Goal: Entertainment & Leisure: Browse casually

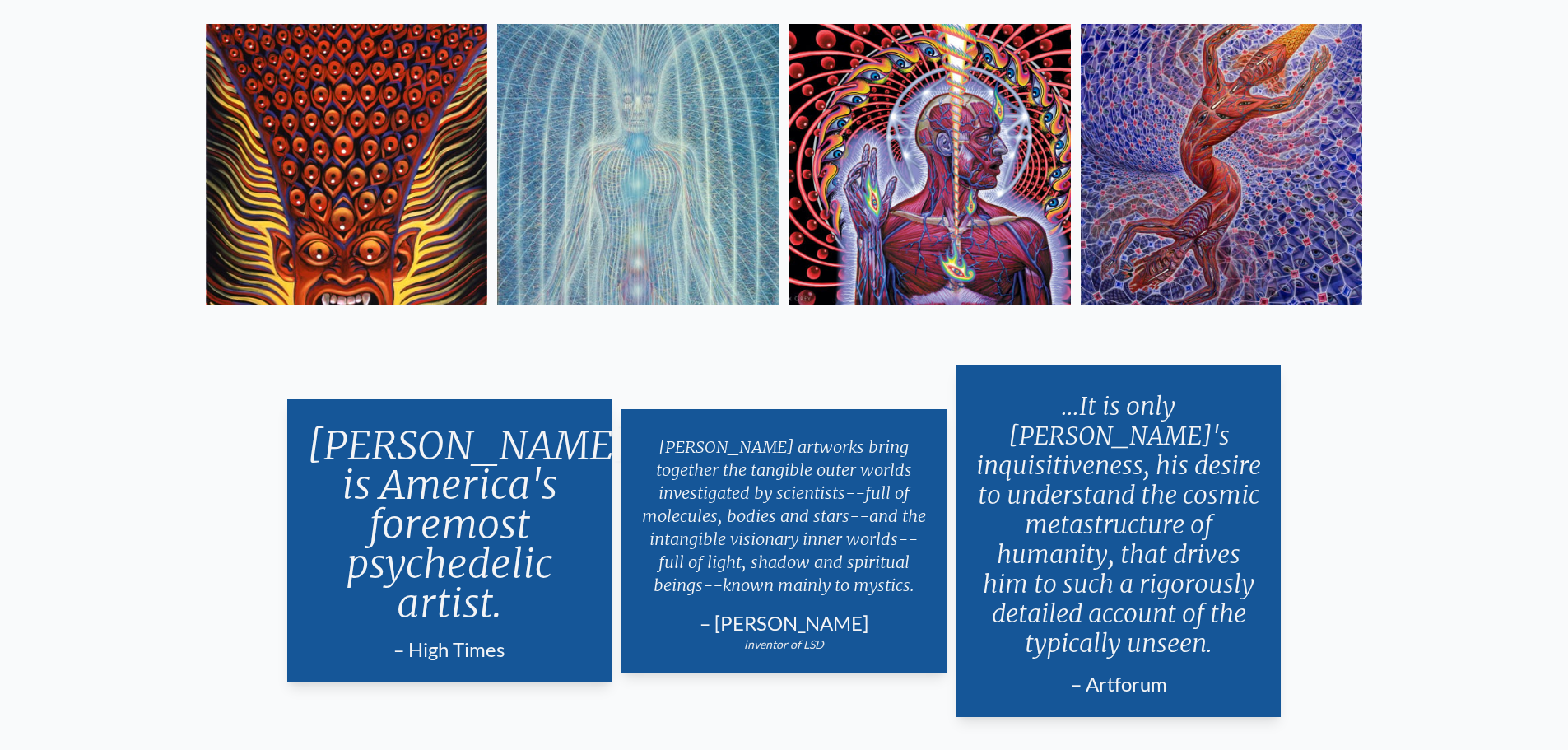
scroll to position [3456, 0]
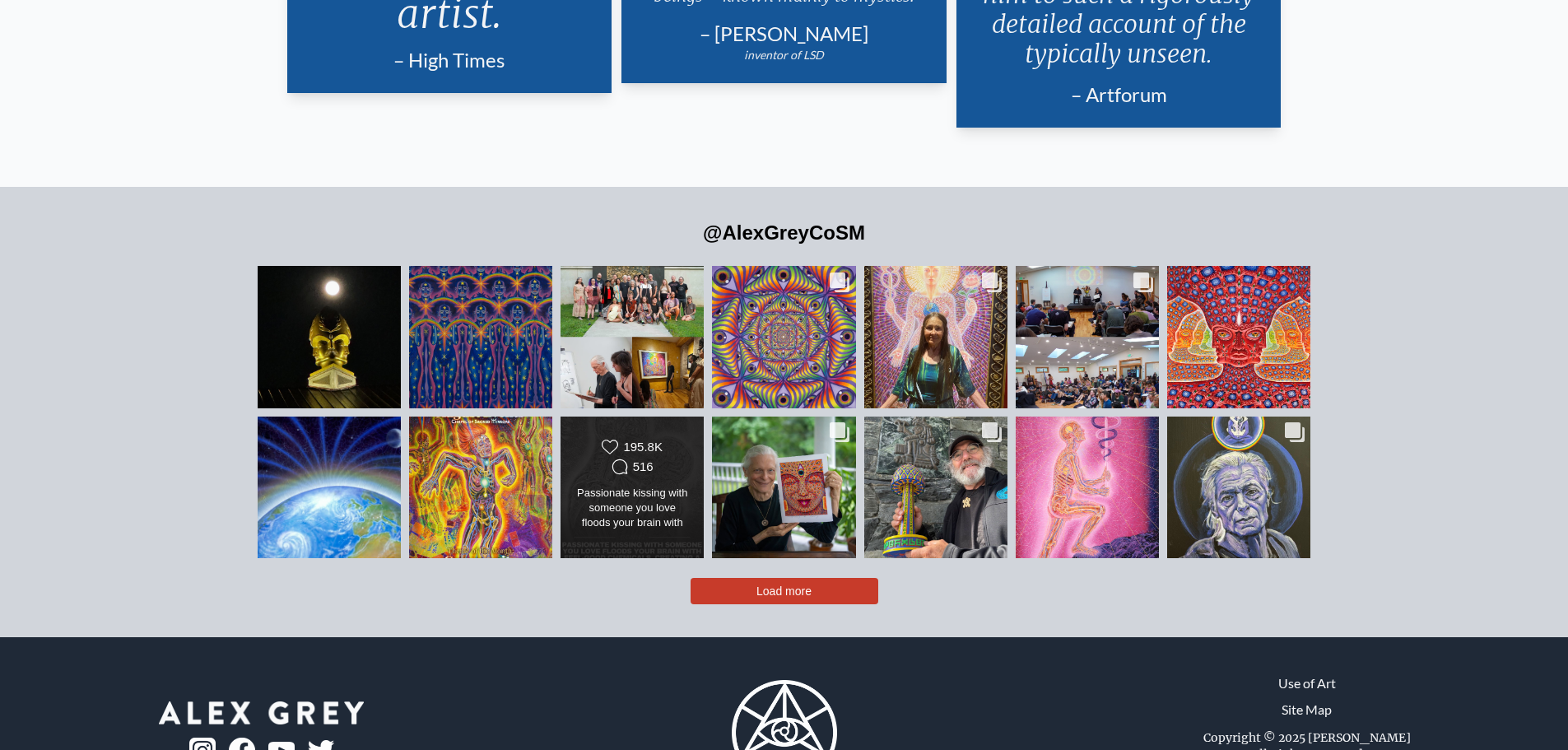
scroll to position [3950, 0]
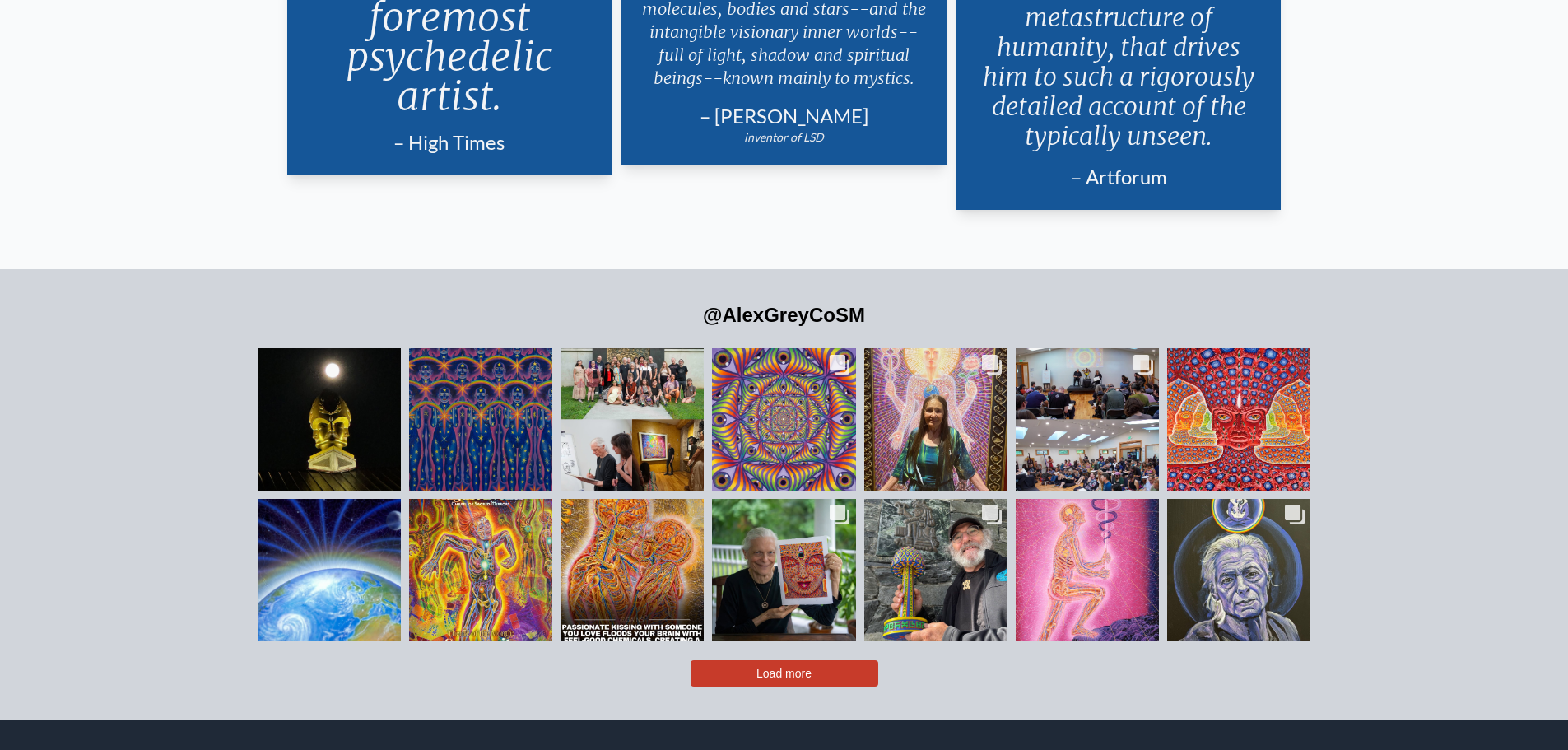
click at [777, 667] on span "Load more" at bounding box center [784, 673] width 55 height 13
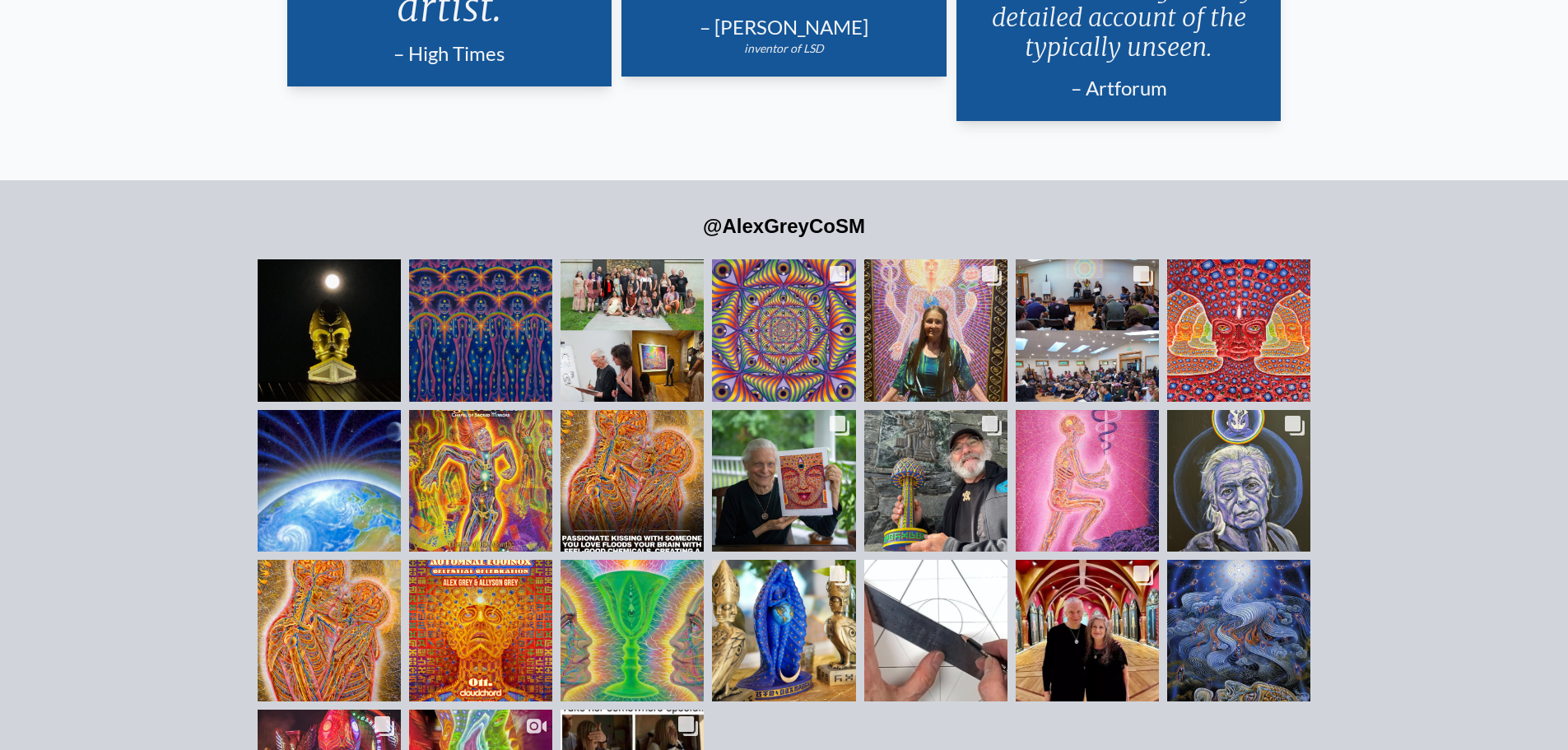
scroll to position [4032, 0]
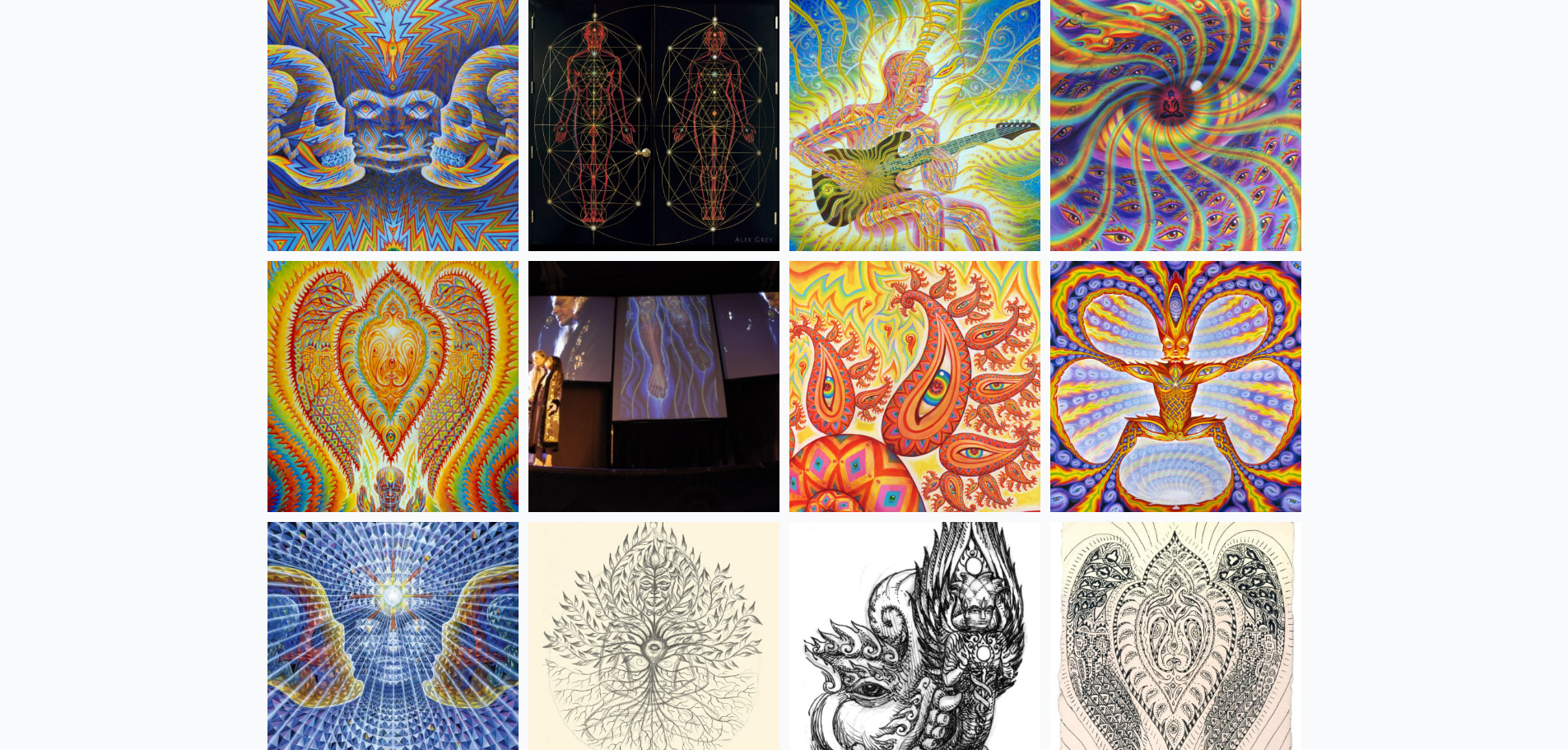
scroll to position [8804, 0]
